Goal: Transaction & Acquisition: Purchase product/service

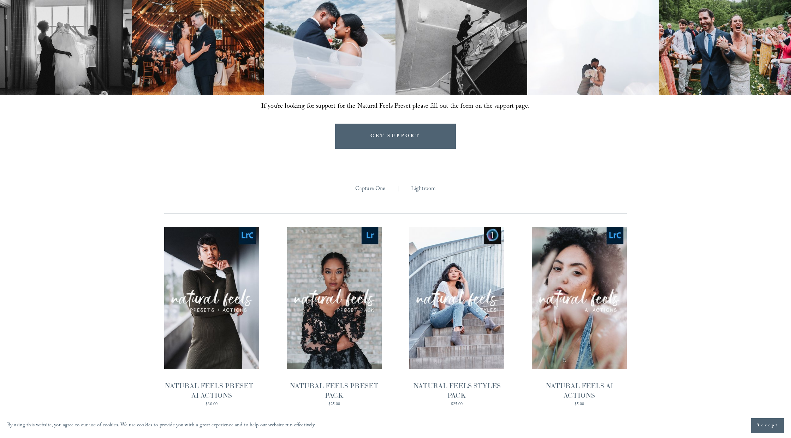
scroll to position [660, 0]
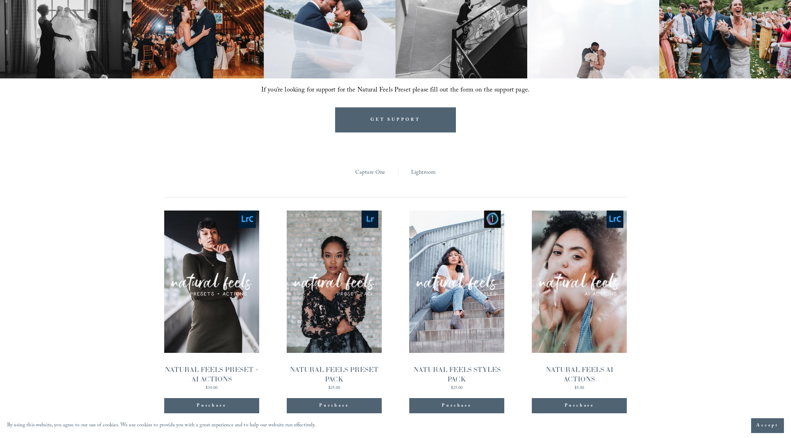
click at [241, 283] on link "Quick View NATURAL FEELS PRESET + AI ACTIONS $30.00" at bounding box center [211, 301] width 95 height 180
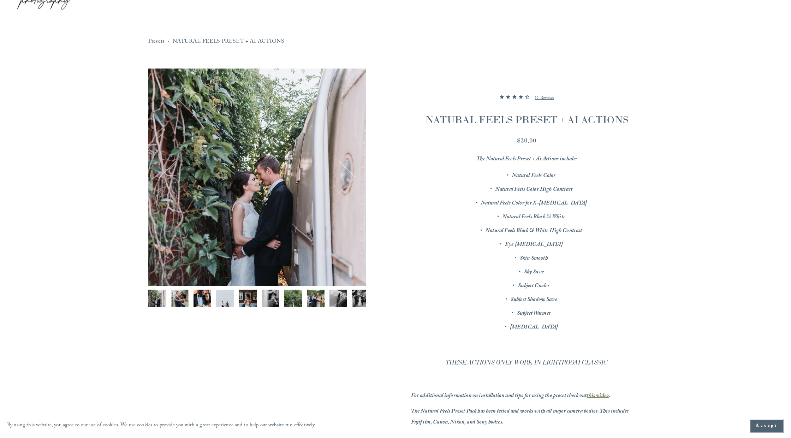
scroll to position [30, 0]
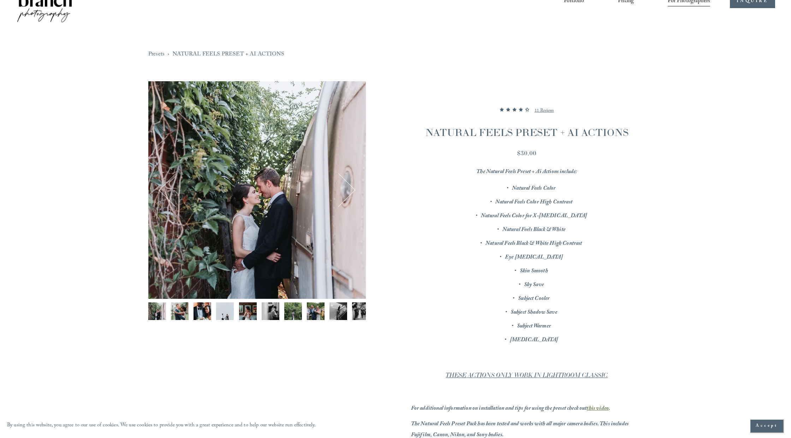
click at [353, 197] on button "Next" at bounding box center [338, 189] width 31 height 31
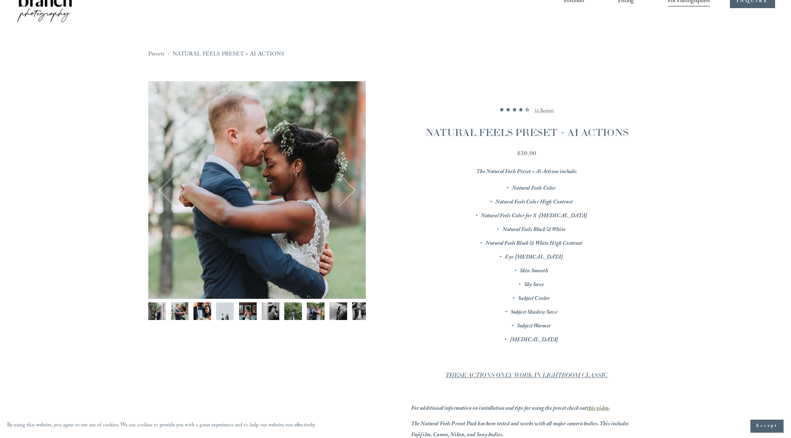
click at [353, 197] on button "Next" at bounding box center [338, 189] width 31 height 31
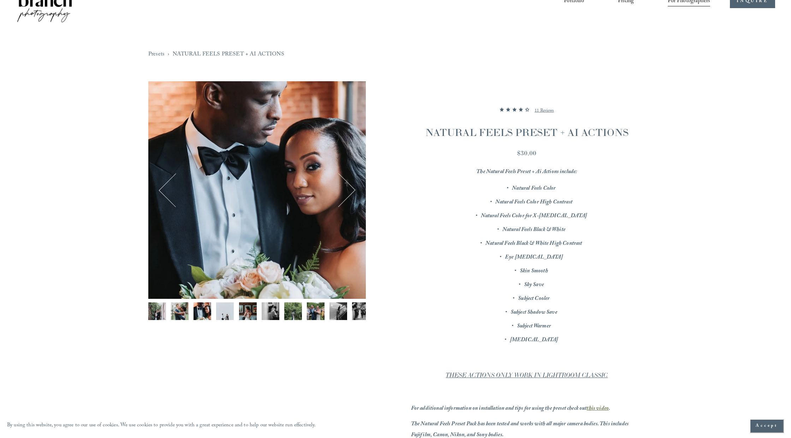
click at [353, 197] on button "Next" at bounding box center [338, 189] width 31 height 31
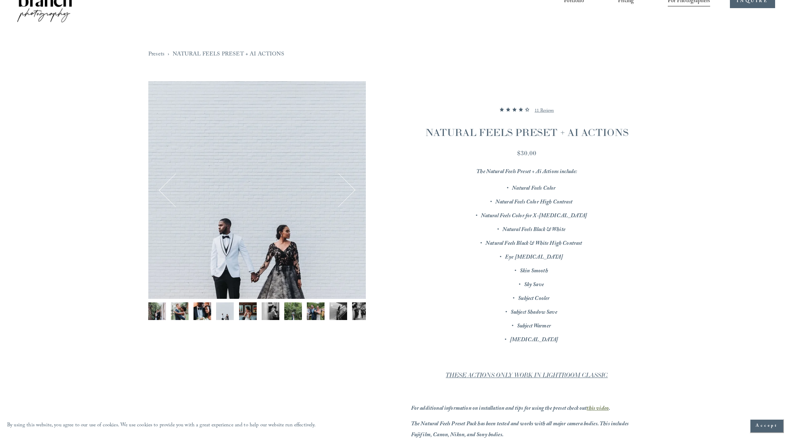
click at [353, 197] on button "Next" at bounding box center [338, 189] width 31 height 31
